Goal: Task Accomplishment & Management: Use online tool/utility

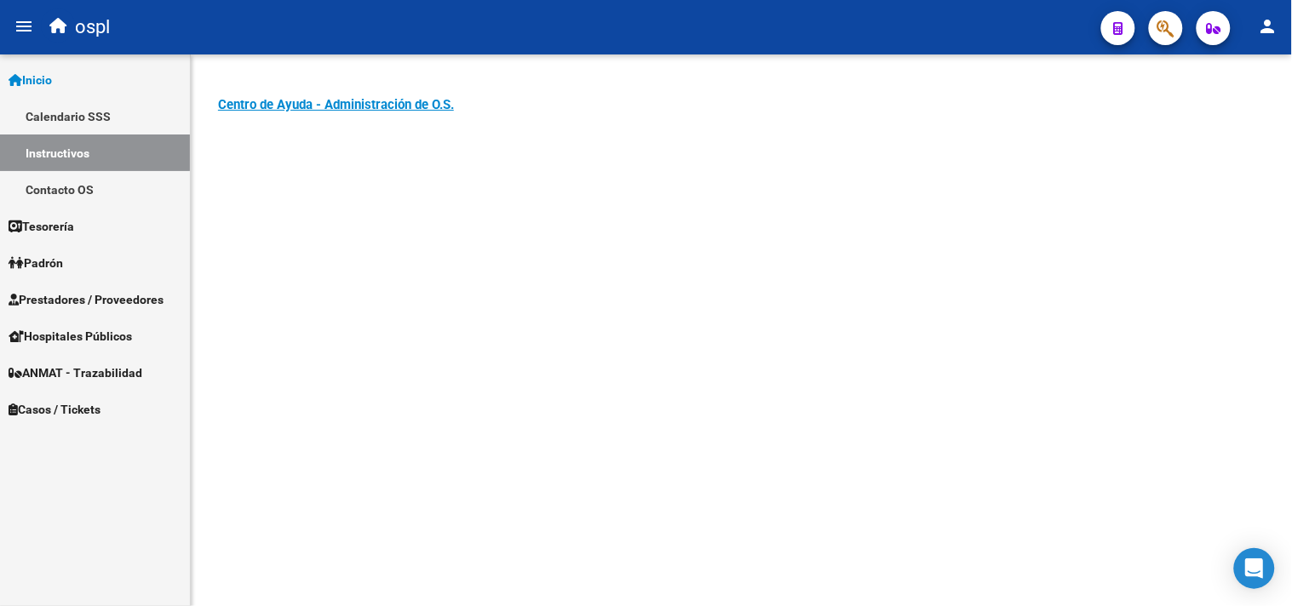
click at [74, 299] on span "Prestadores / Proveedores" at bounding box center [86, 299] width 155 height 19
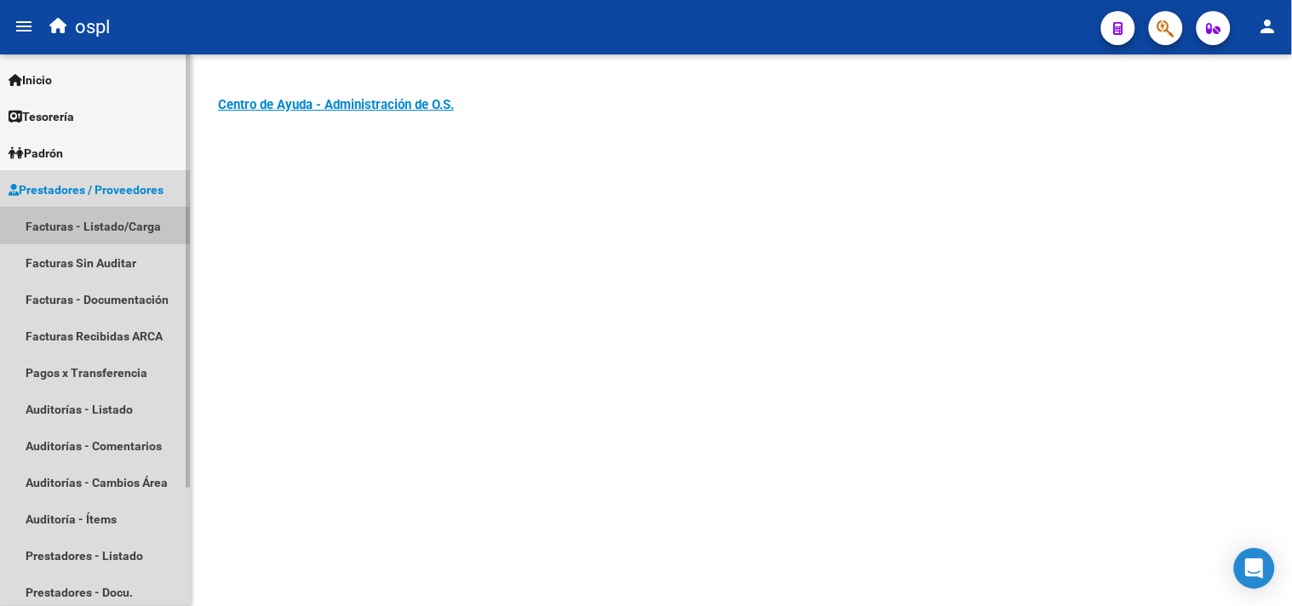
click at [72, 232] on link "Facturas - Listado/Carga" at bounding box center [95, 226] width 190 height 37
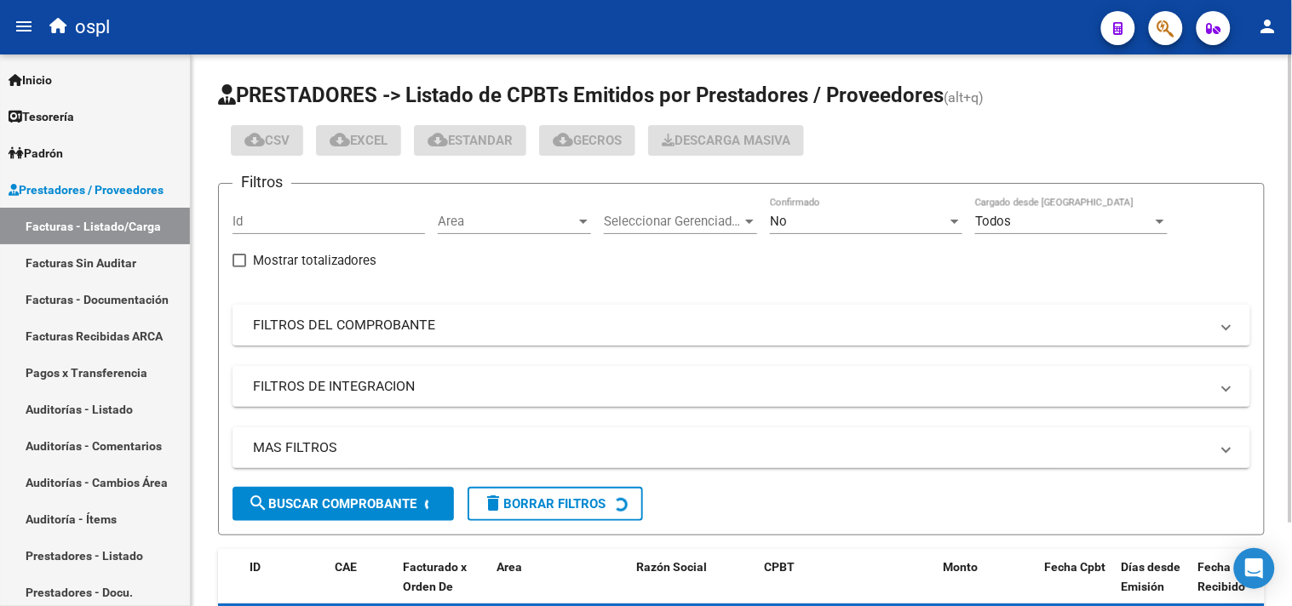
click at [334, 337] on mat-expansion-panel-header "FILTROS DEL COMPROBANTE" at bounding box center [742, 325] width 1018 height 41
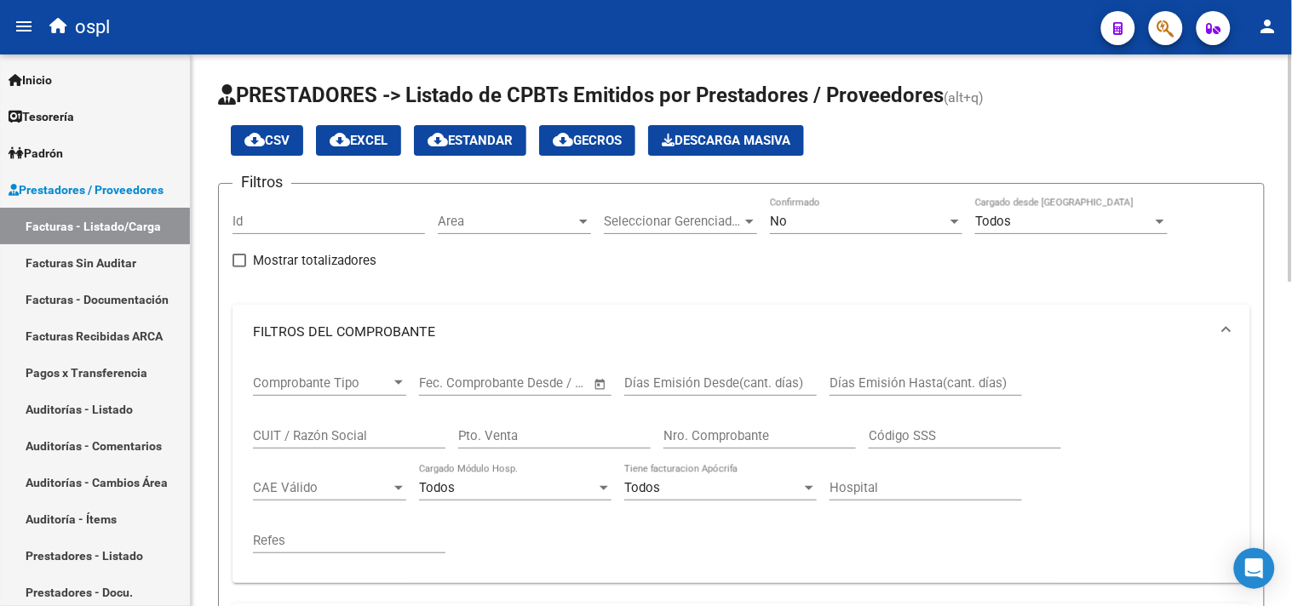
click at [310, 434] on input "CUIT / Razón Social" at bounding box center [349, 435] width 192 height 15
type input "INSTITUTO ARGENTINO"
click at [888, 218] on div "No" at bounding box center [858, 221] width 177 height 15
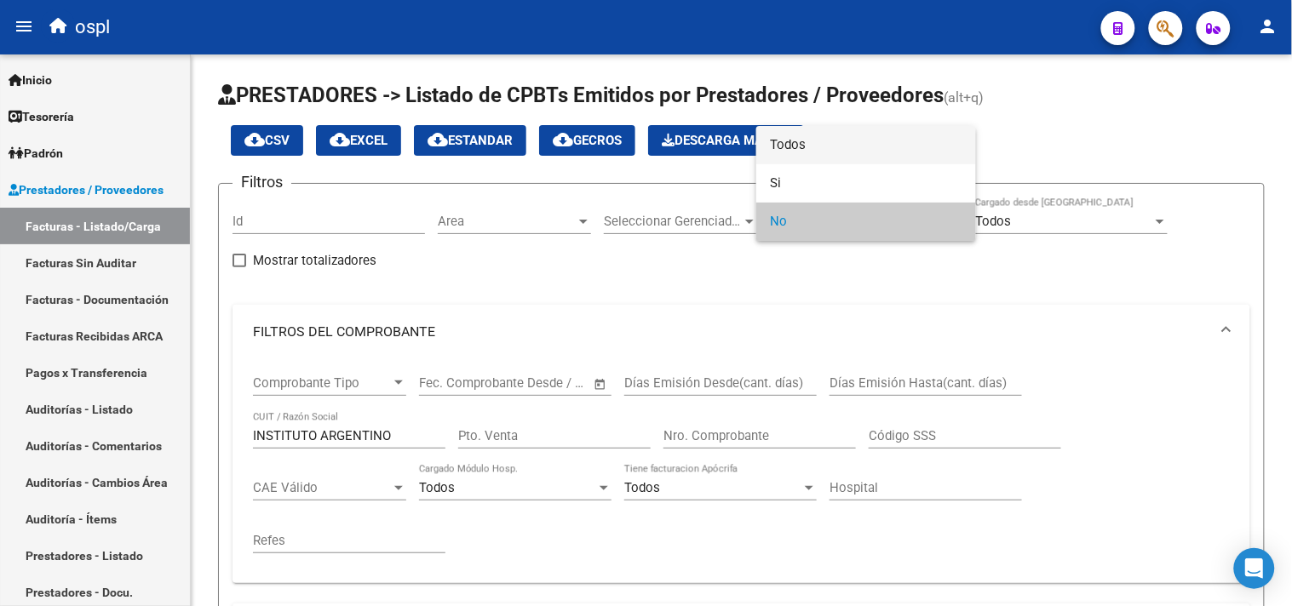
click at [809, 152] on span "Todos" at bounding box center [866, 145] width 192 height 38
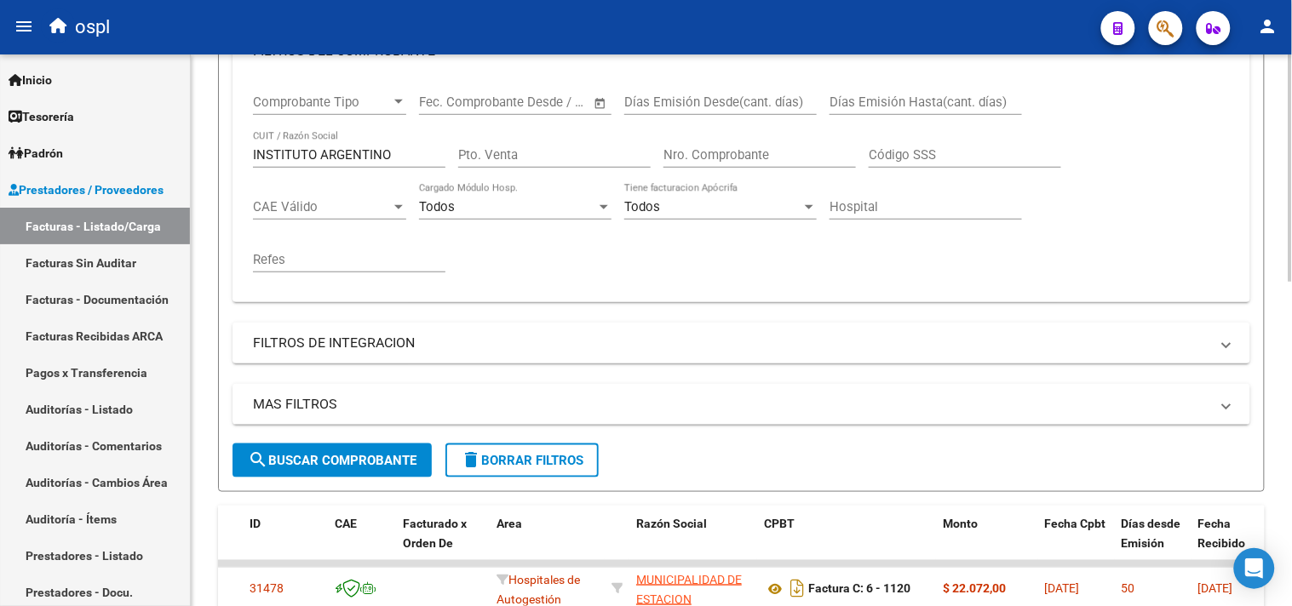
scroll to position [284, 0]
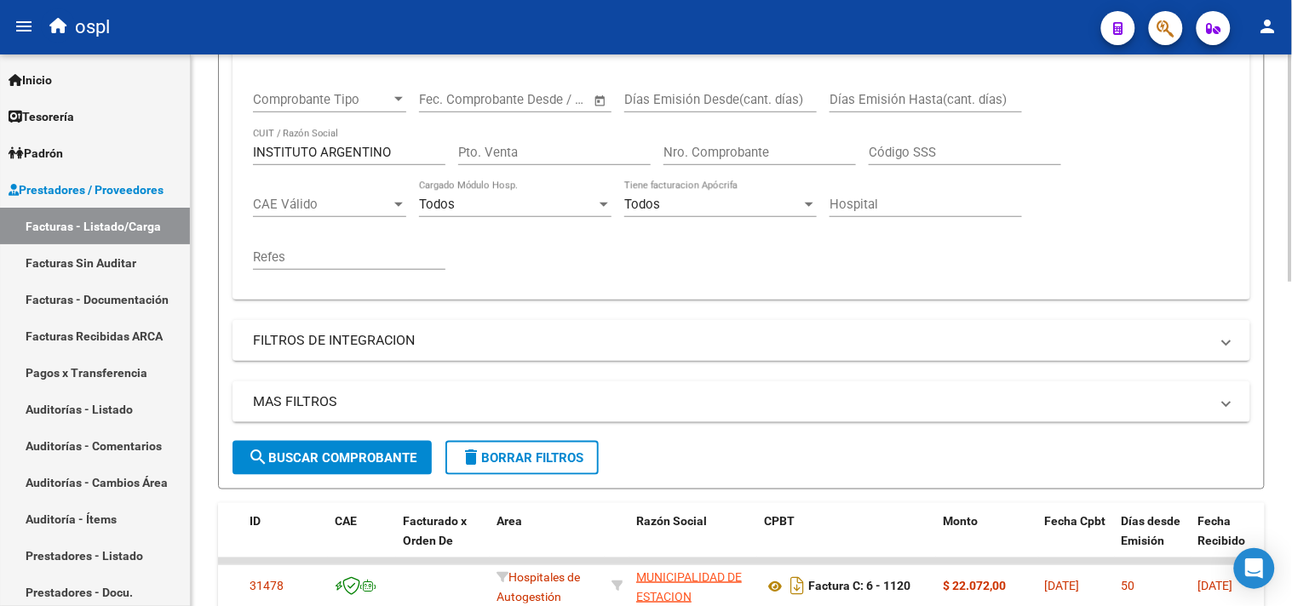
click at [308, 461] on span "search Buscar Comprobante" at bounding box center [332, 458] width 169 height 15
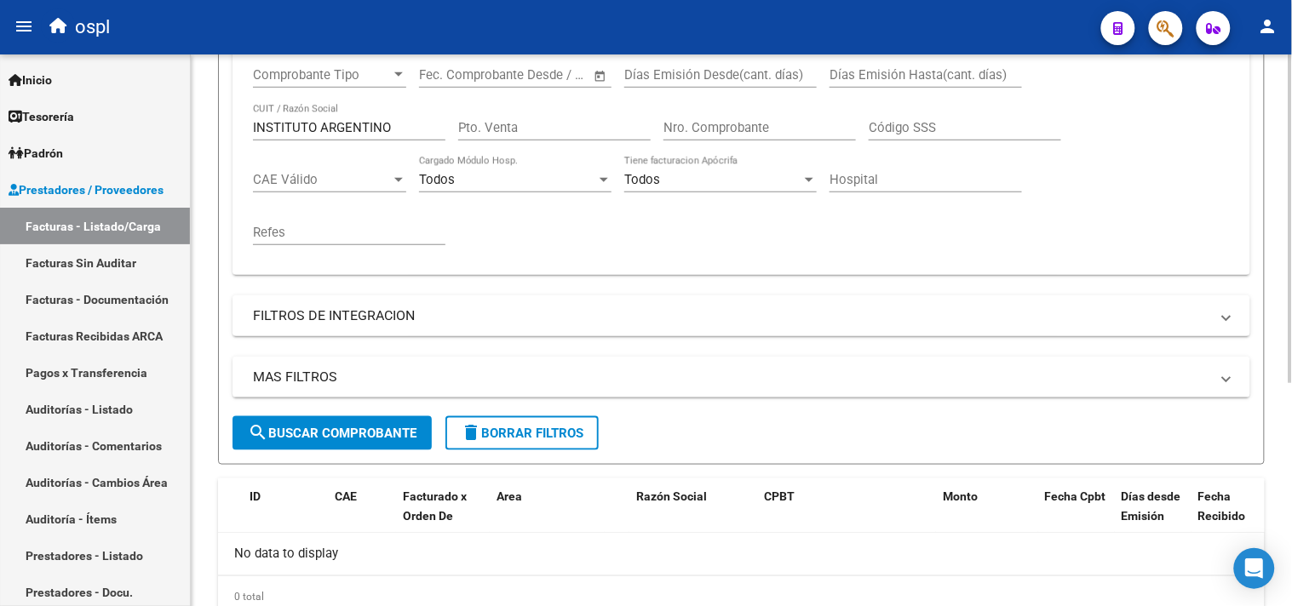
scroll to position [0, 0]
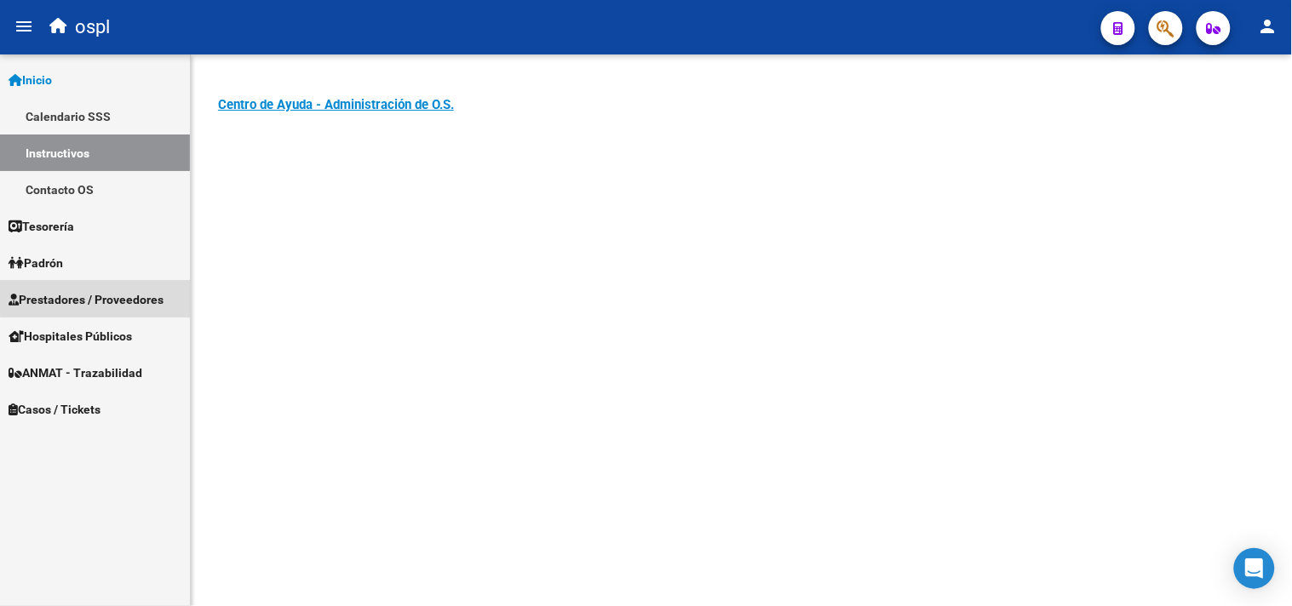
click at [129, 296] on span "Prestadores / Proveedores" at bounding box center [86, 299] width 155 height 19
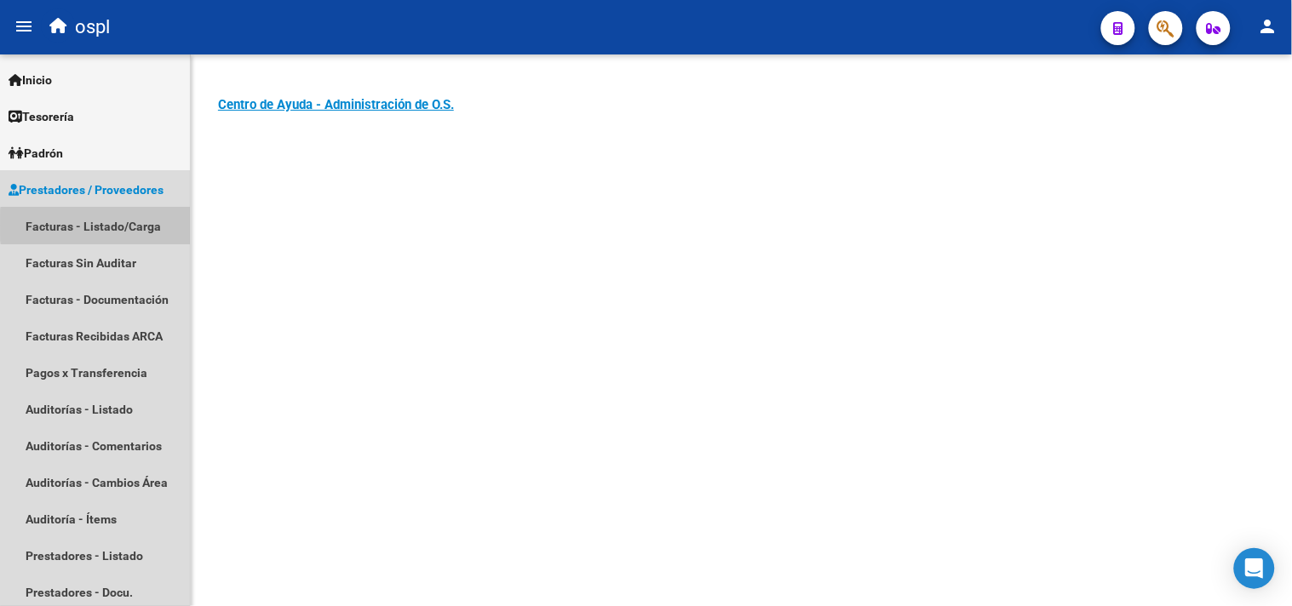
drag, startPoint x: 149, startPoint y: 225, endPoint x: 192, endPoint y: 214, distance: 44.0
click at [147, 224] on link "Facturas - Listado/Carga" at bounding box center [95, 226] width 190 height 37
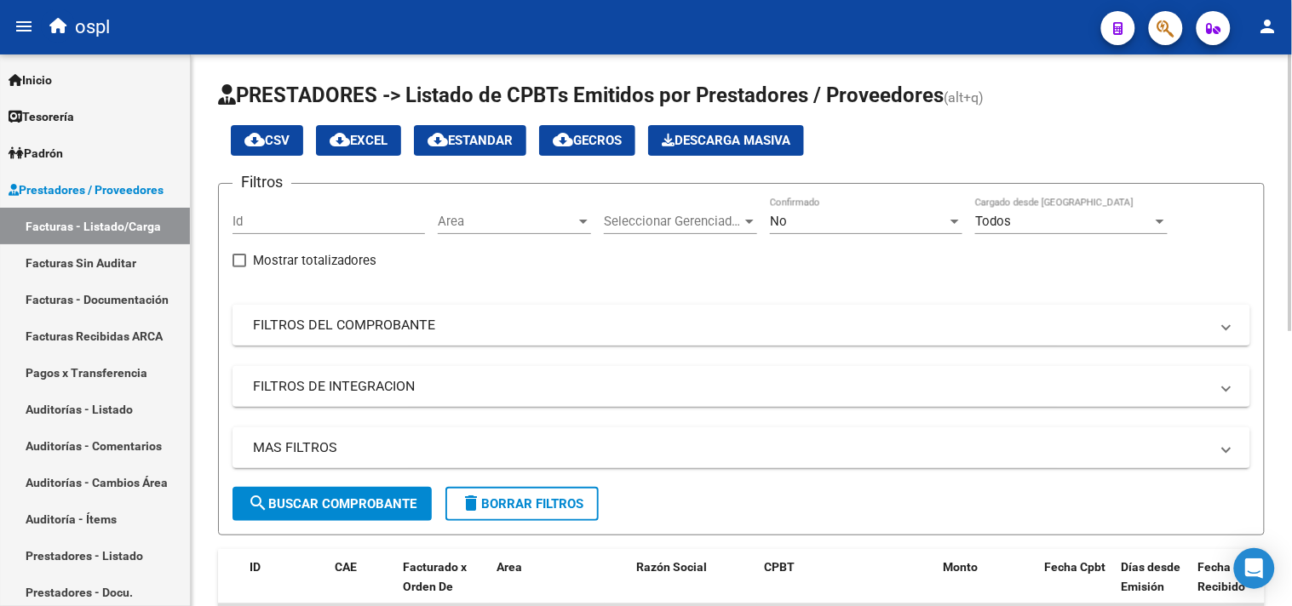
click at [378, 318] on mat-panel-title "FILTROS DEL COMPROBANTE" at bounding box center [731, 325] width 956 height 19
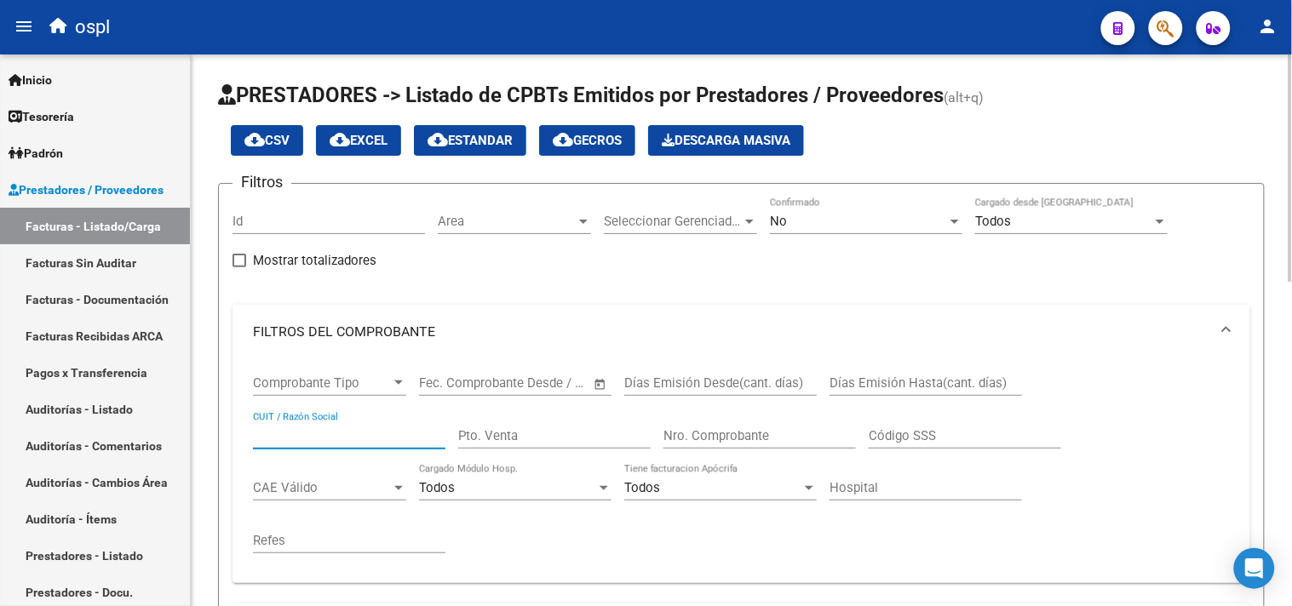
click at [302, 434] on input "CUIT / Razón Social" at bounding box center [349, 435] width 192 height 15
type input "SAN JUAN"
click at [824, 227] on div "No" at bounding box center [858, 221] width 177 height 15
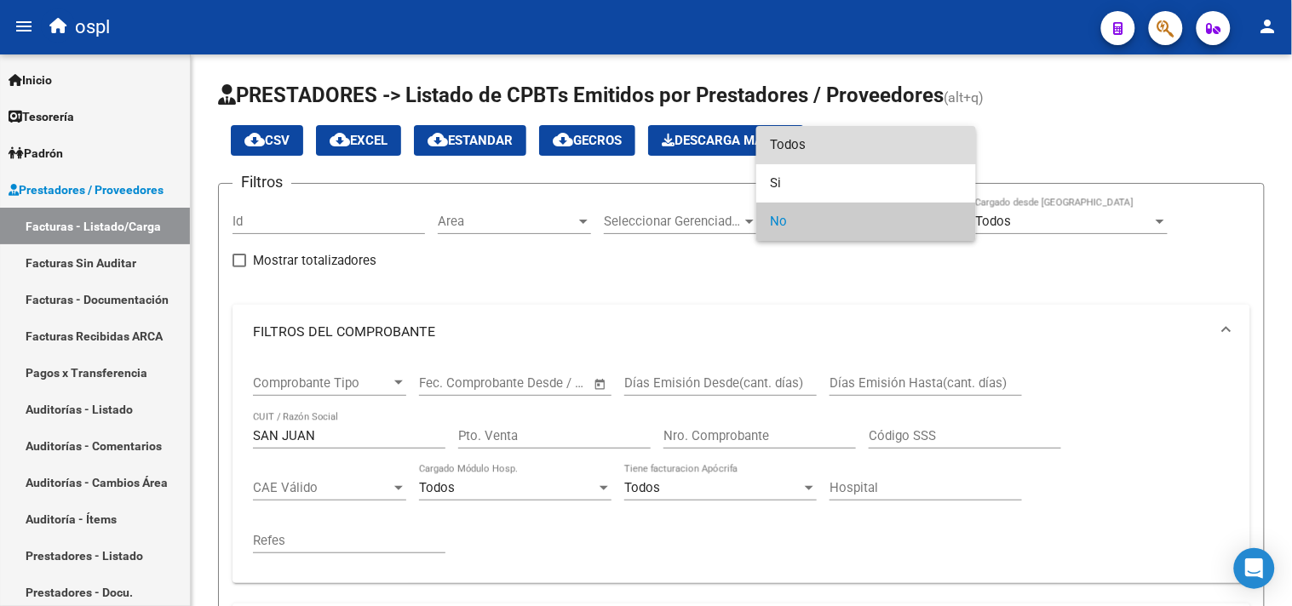
click at [807, 142] on span "Todos" at bounding box center [866, 145] width 192 height 38
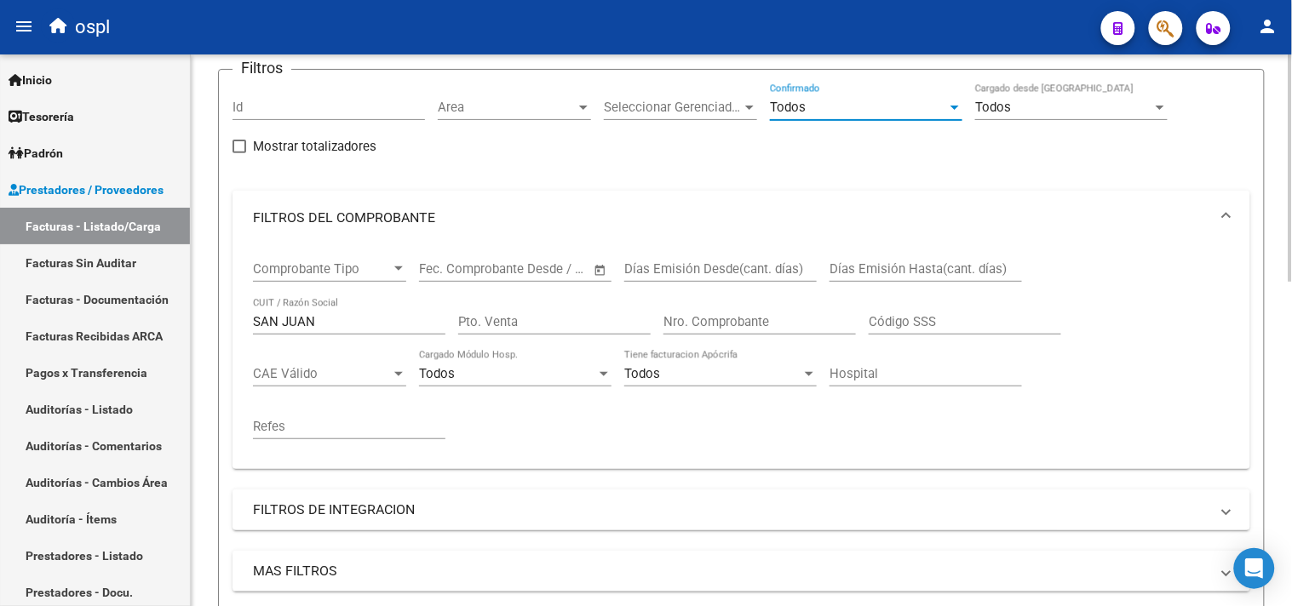
scroll to position [473, 0]
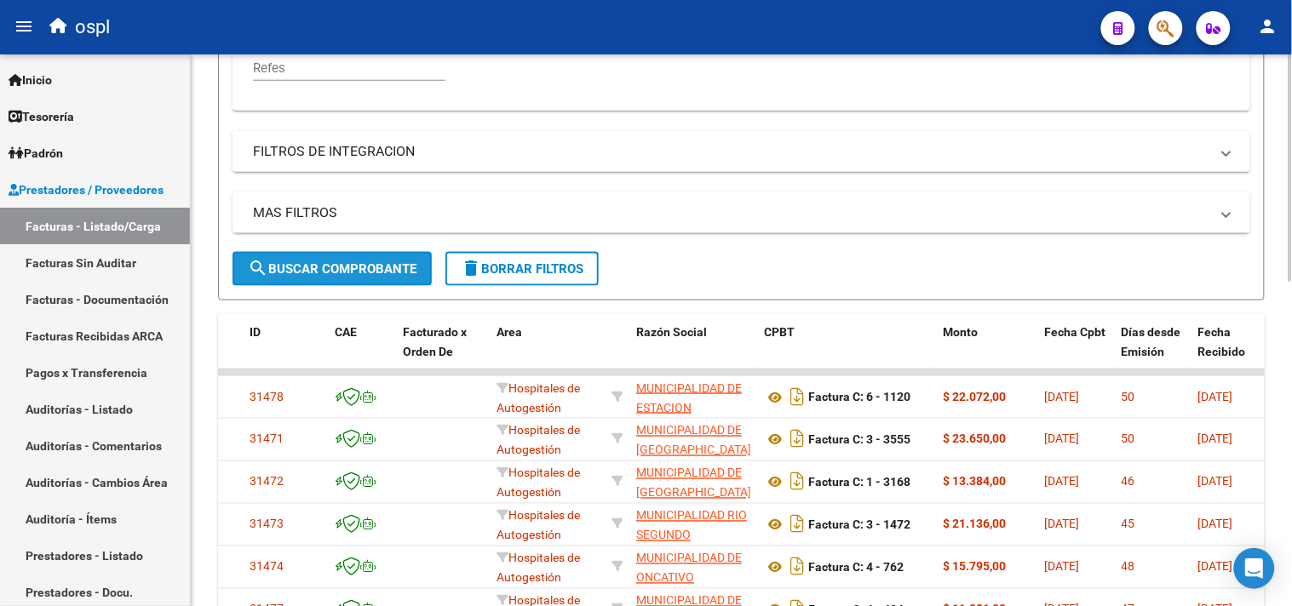
click at [337, 268] on span "search Buscar Comprobante" at bounding box center [332, 268] width 169 height 15
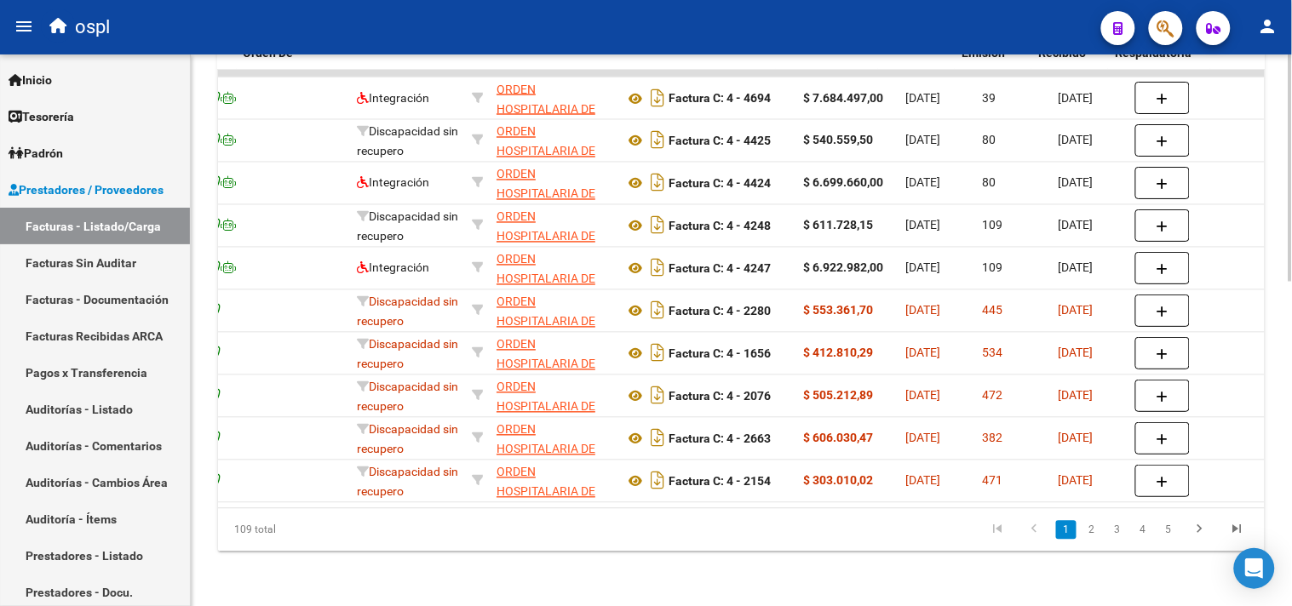
scroll to position [0, 168]
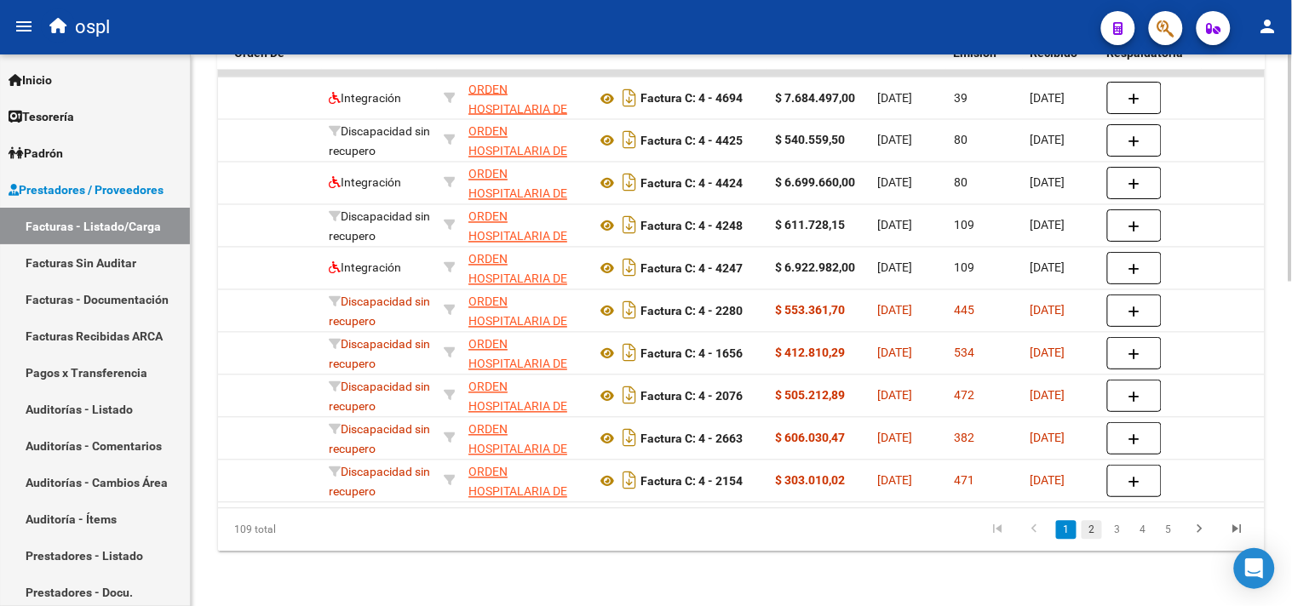
click at [1092, 531] on link "2" at bounding box center [1092, 530] width 20 height 19
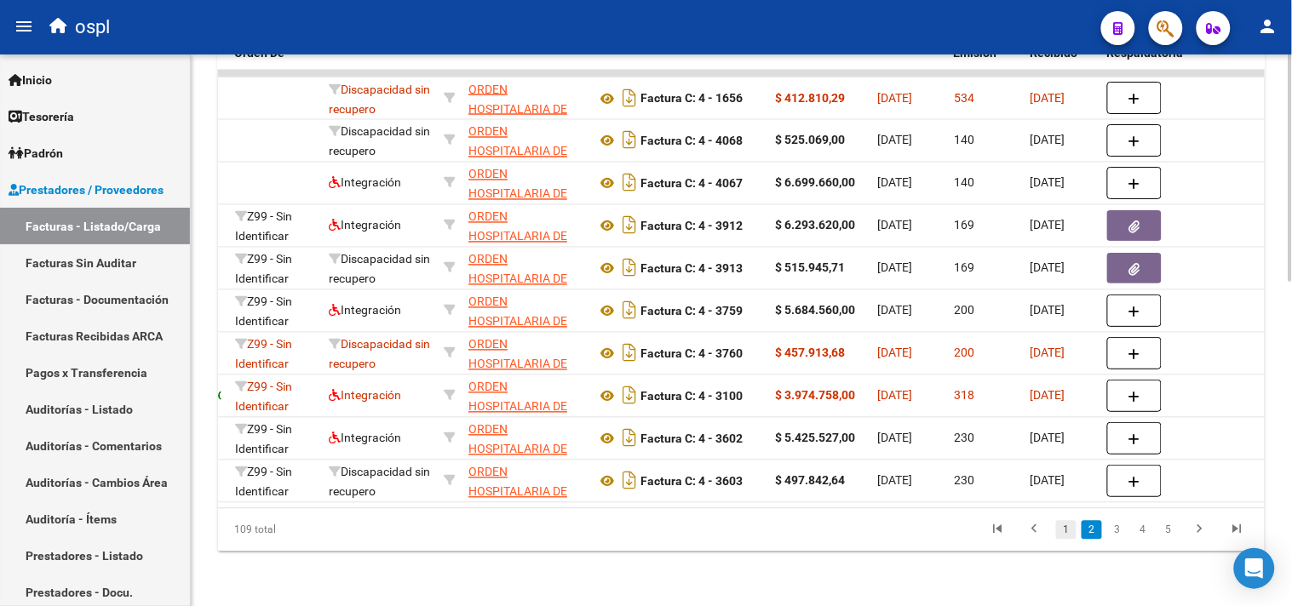
click at [1071, 533] on link "1" at bounding box center [1066, 530] width 20 height 19
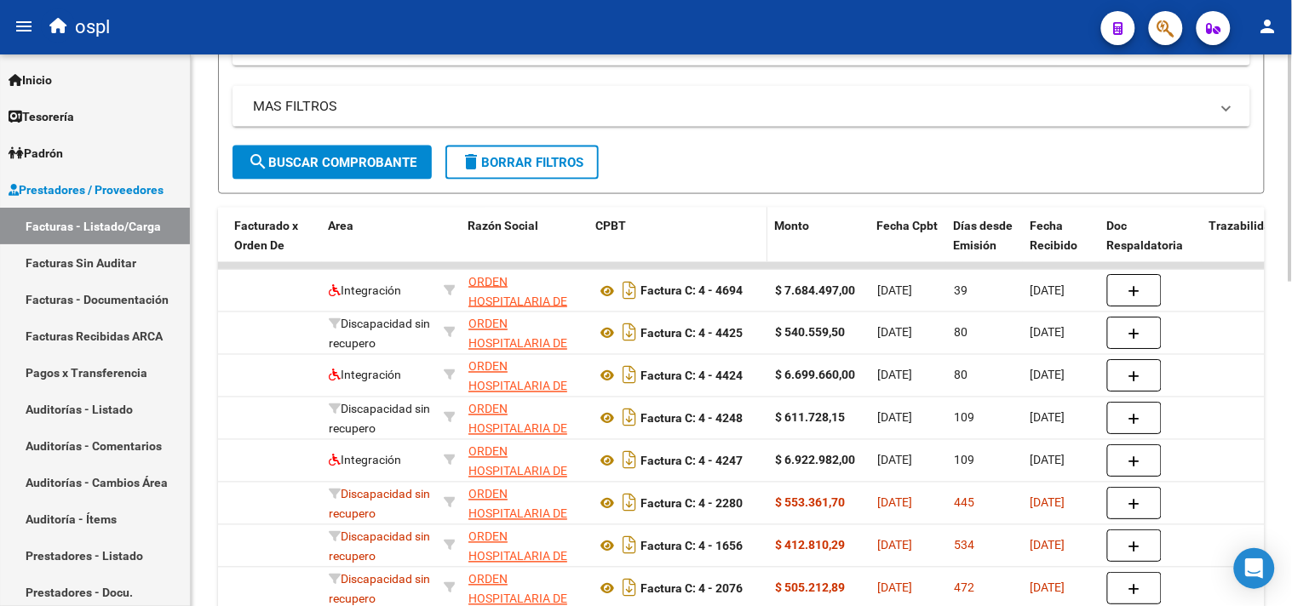
scroll to position [597, 0]
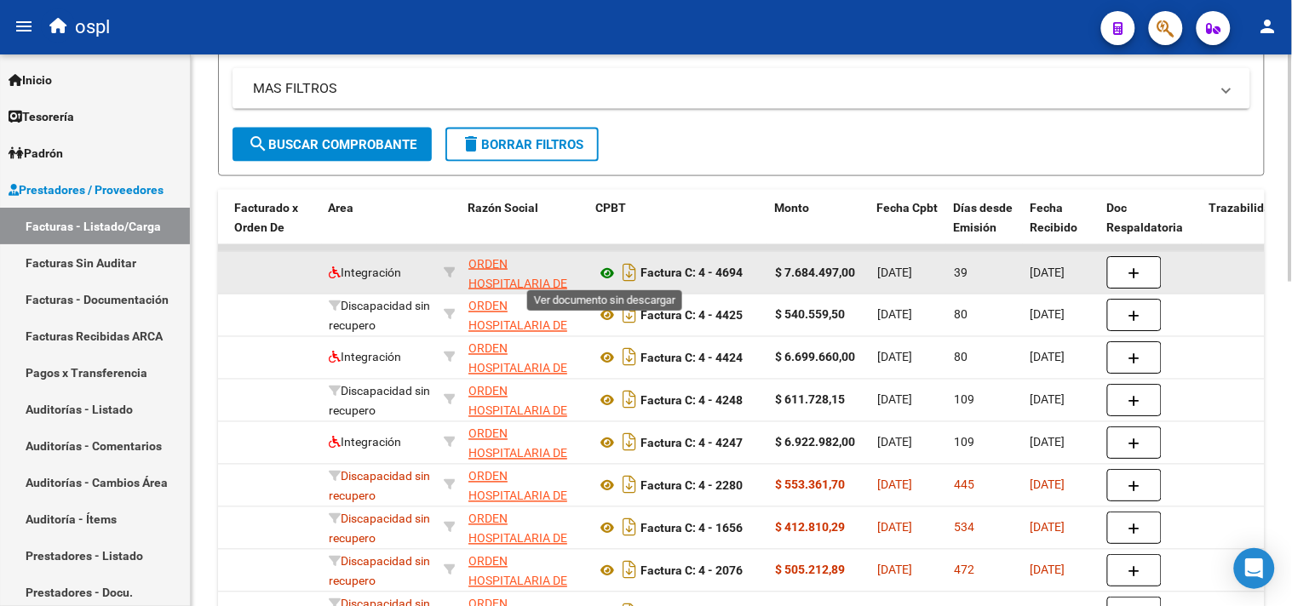
click at [609, 276] on icon at bounding box center [607, 273] width 22 height 20
